Goal: Transaction & Acquisition: Book appointment/travel/reservation

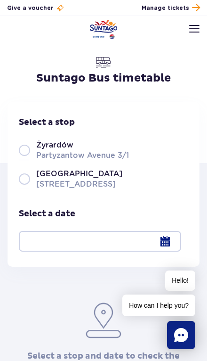
click at [171, 246] on div at bounding box center [100, 241] width 162 height 21
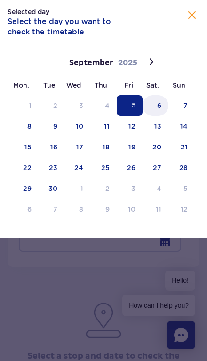
click at [164, 108] on span "6" at bounding box center [156, 105] width 26 height 21
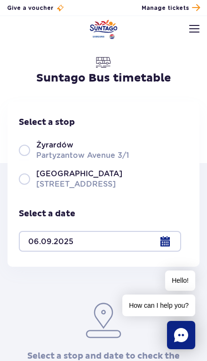
click at [22, 155] on label "Żyrardów Partyzantow Avenue 3/1" at bounding box center [103, 149] width 169 height 21
click at [22, 159] on input "Żyrardów Partyzantow Avenue 3/1" at bounding box center [24, 160] width 10 height 2
radio input "true"
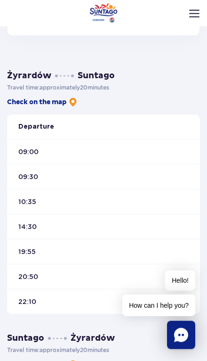
scroll to position [230, 0]
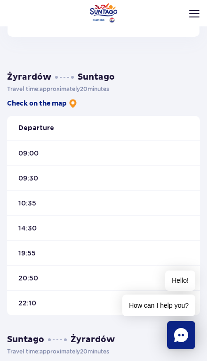
click at [21, 204] on font "10:35" at bounding box center [27, 203] width 18 height 8
click at [60, 210] on div "10:35" at bounding box center [103, 202] width 193 height 25
click at [28, 202] on font "10:35" at bounding box center [27, 203] width 18 height 8
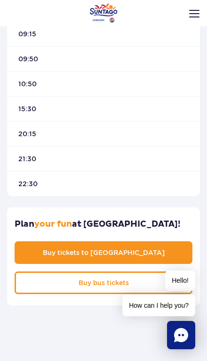
scroll to position [612, 0]
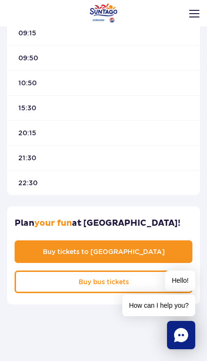
click at [133, 282] on link "Buy bus tickets" at bounding box center [104, 281] width 178 height 23
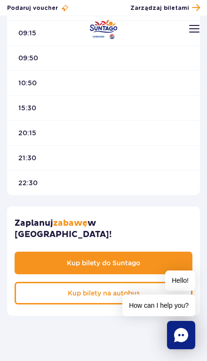
scroll to position [626, 0]
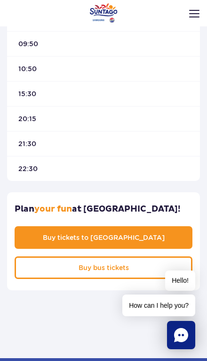
click at [164, 240] on link "Buy tickets to Suntago" at bounding box center [104, 237] width 178 height 23
click at [134, 270] on link "Buy bus tickets" at bounding box center [104, 267] width 178 height 23
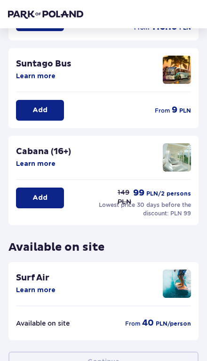
scroll to position [224, 0]
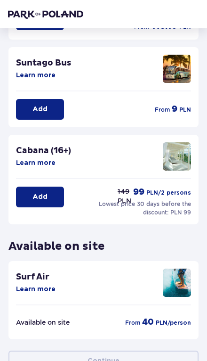
click at [36, 75] on font "Learn more" at bounding box center [36, 75] width 40 height 7
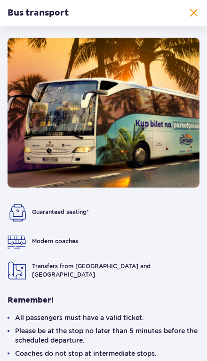
click at [194, 16] on span at bounding box center [193, 13] width 11 height 11
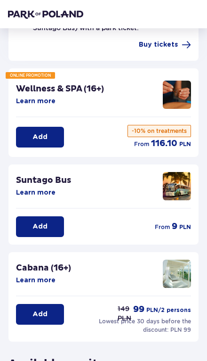
scroll to position [106, 0]
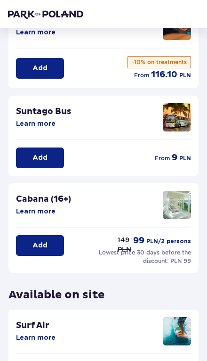
scroll to position [165, 0]
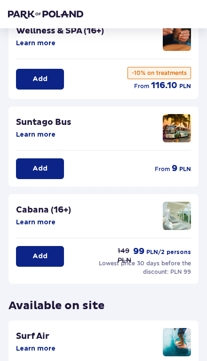
click at [55, 178] on button "Add" at bounding box center [40, 168] width 48 height 21
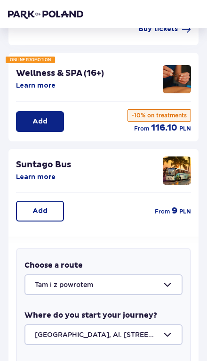
scroll to position [116, 0]
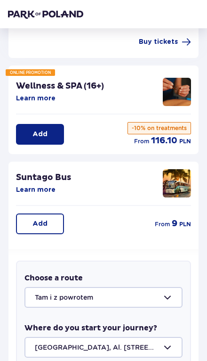
click at [162, 297] on div at bounding box center [103, 297] width 158 height 21
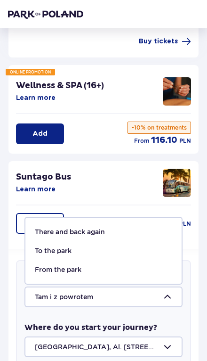
click at [173, 234] on span "There and back again" at bounding box center [103, 231] width 156 height 19
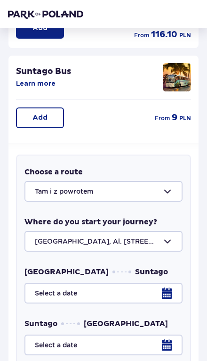
scroll to position [217, 0]
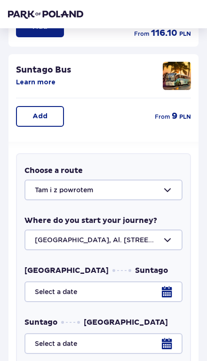
click at [175, 241] on div at bounding box center [103, 239] width 158 height 21
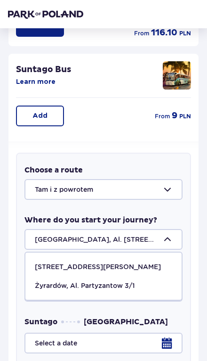
click at [137, 289] on div "Żyrardów, Al. Partyzantow 3/1" at bounding box center [103, 285] width 137 height 9
type input "Żyrardów, Al. Partyzantów 3/1"
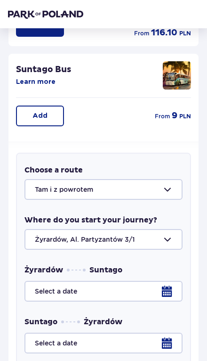
click at [170, 295] on div at bounding box center [103, 291] width 158 height 21
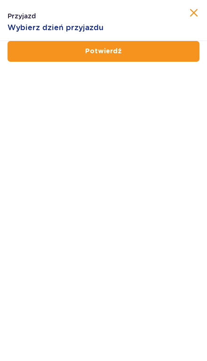
scroll to position [232, 0]
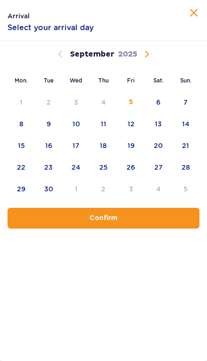
click at [163, 99] on div "6" at bounding box center [158, 104] width 27 height 21
click at [144, 227] on button "Confirm" at bounding box center [104, 218] width 192 height 21
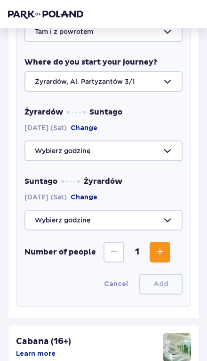
scroll to position [375, 0]
click at [169, 220] on div at bounding box center [103, 220] width 158 height 21
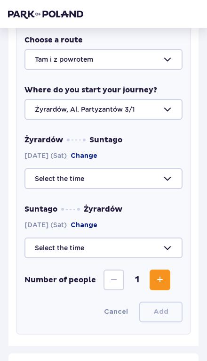
scroll to position [348, 0]
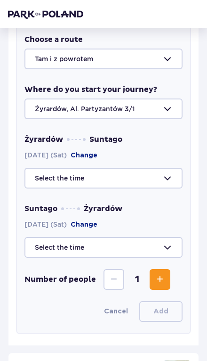
click at [164, 175] on div at bounding box center [103, 178] width 158 height 21
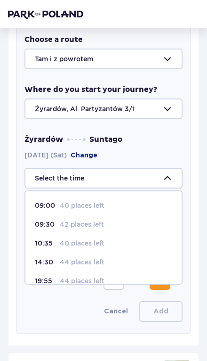
click at [41, 247] on p "10:35" at bounding box center [45, 242] width 21 height 9
type input "10:35"
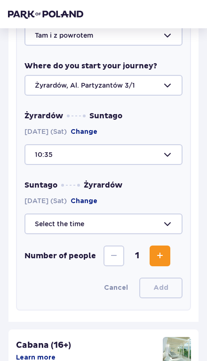
scroll to position [379, 0]
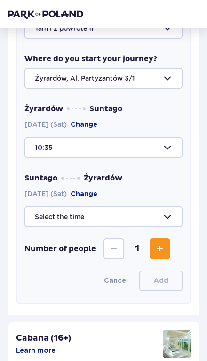
click at [166, 215] on div at bounding box center [103, 216] width 158 height 21
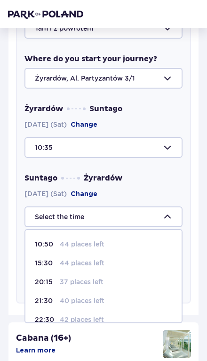
click at [91, 264] on font "44 places left" at bounding box center [82, 263] width 45 height 8
type input "15:30"
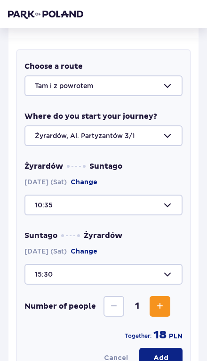
scroll to position [321, 0]
